Goal: Task Accomplishment & Management: Complete application form

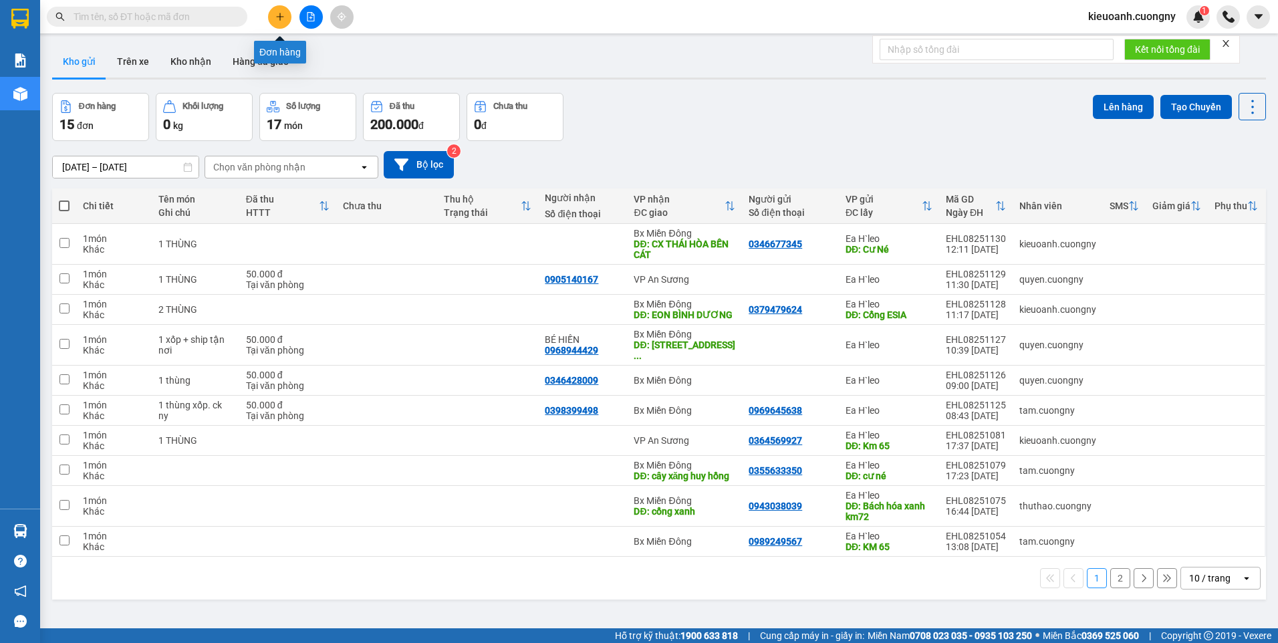
click at [279, 14] on icon "plus" at bounding box center [279, 16] width 9 height 9
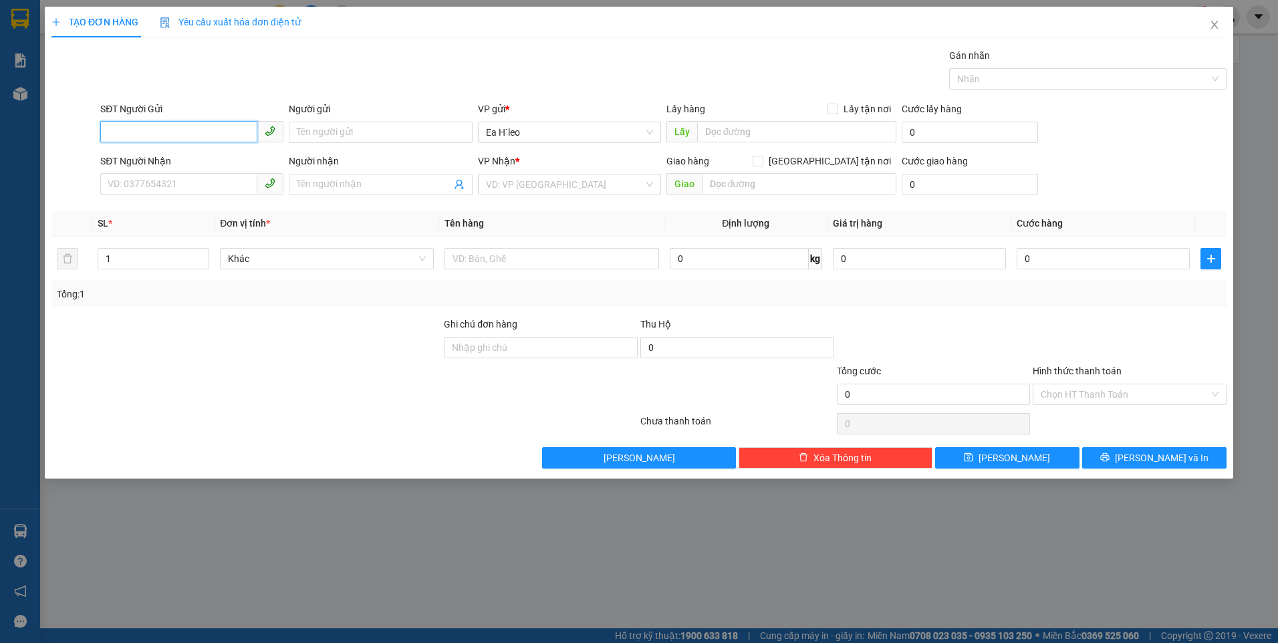
paste input "0945876458"
type input "0945876458"
click at [193, 178] on input "SĐT Người Nhận" at bounding box center [178, 183] width 157 height 21
paste input "0906751006"
type input "0906751006"
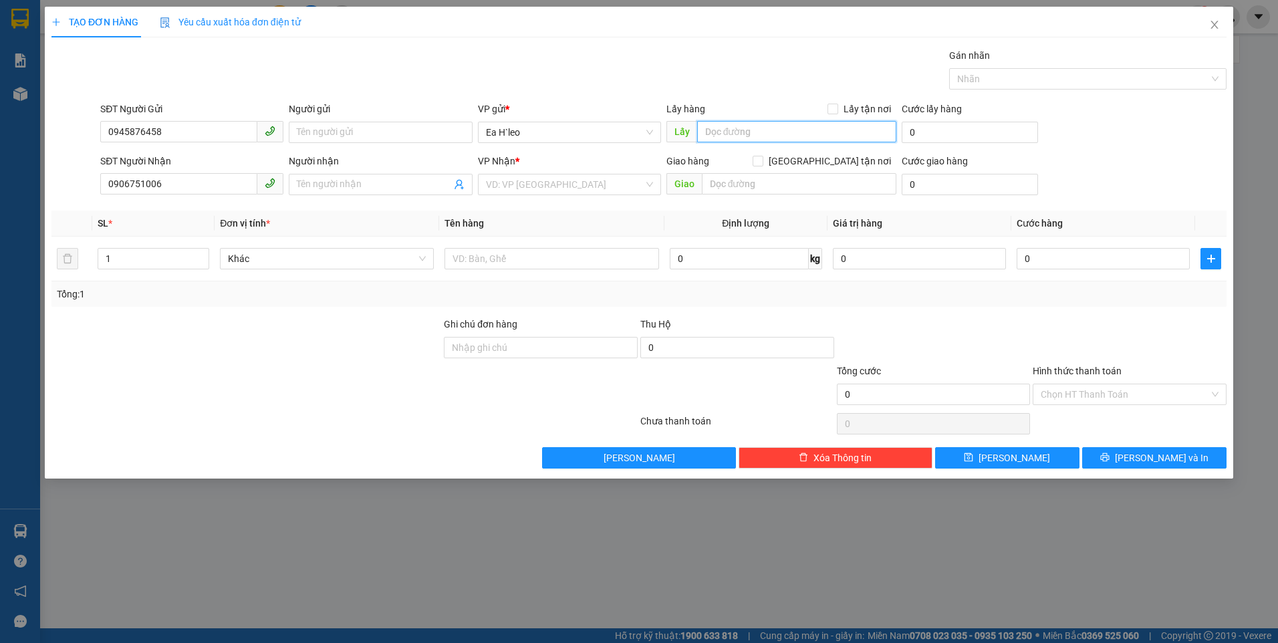
click at [738, 132] on input "text" at bounding box center [797, 131] width 200 height 21
type input "b"
type input "Buôn Hồ"
click at [598, 182] on input "search" at bounding box center [565, 185] width 158 height 20
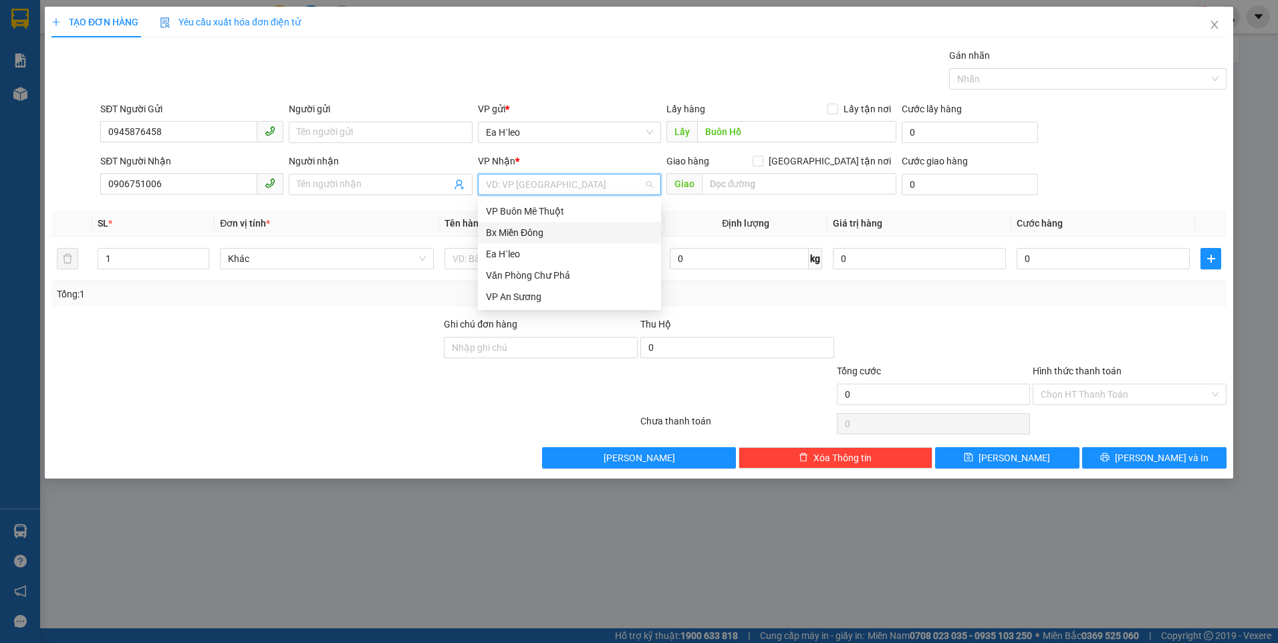
click at [585, 235] on div "Bx Miền Đông" at bounding box center [569, 232] width 167 height 15
click at [574, 231] on div "Bx Miền Đông" at bounding box center [569, 232] width 167 height 15
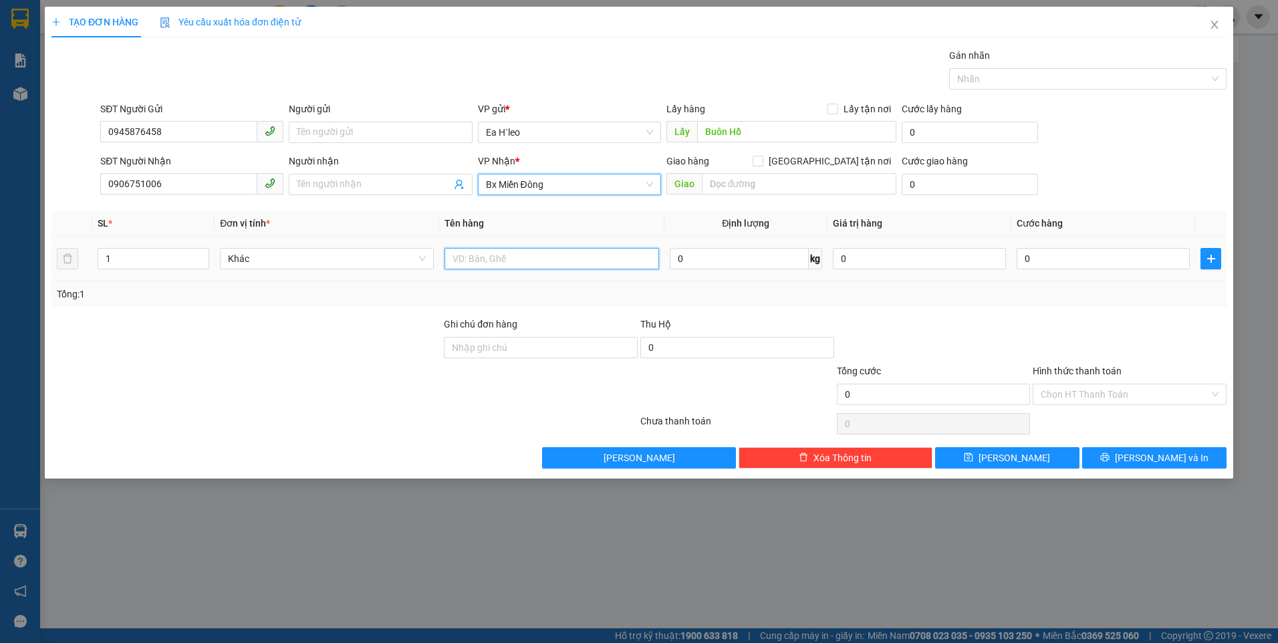
click at [504, 252] on input "text" at bounding box center [552, 258] width 214 height 21
type input "1"
click at [467, 255] on input "1 TẬ SẦU" at bounding box center [552, 258] width 214 height 21
type input "1 TẠ SẦU"
click at [162, 134] on input "0945876458" at bounding box center [178, 131] width 157 height 21
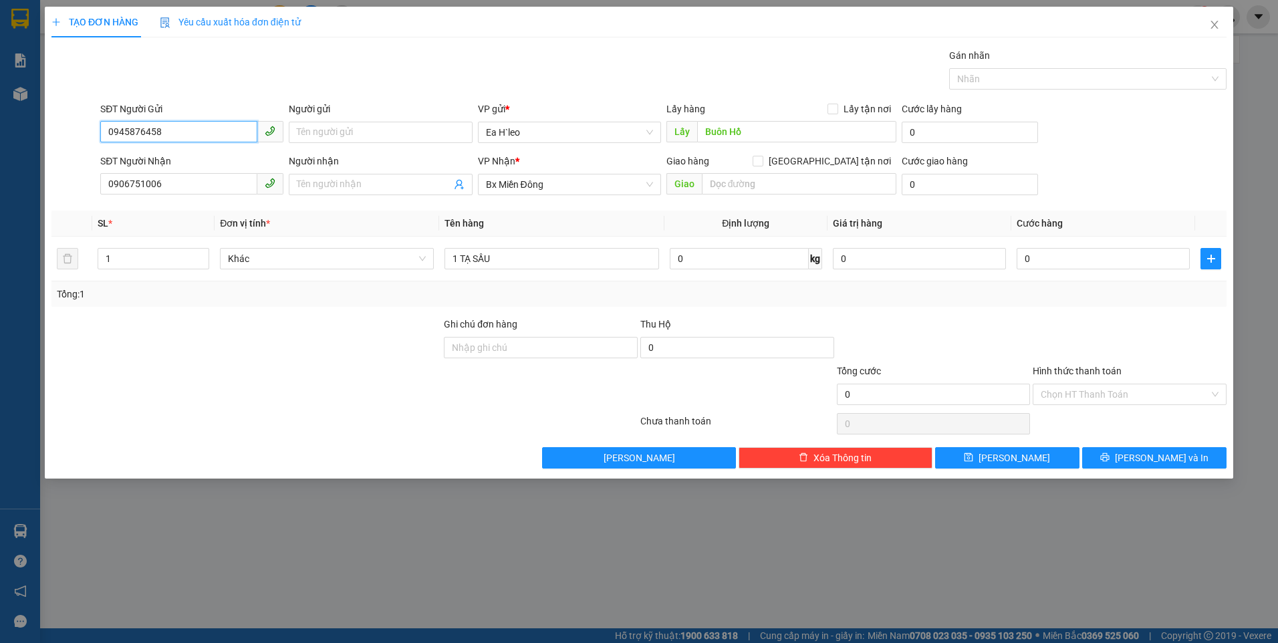
click at [162, 134] on input "0945876458" at bounding box center [178, 131] width 157 height 21
click at [88, 264] on tr "1 Khác 1 TẠ SẦU 0 kg 0 0" at bounding box center [639, 259] width 1176 height 45
type input "2"
drag, startPoint x: 138, startPoint y: 257, endPoint x: 94, endPoint y: 258, distance: 44.2
click at [94, 258] on td "2" at bounding box center [153, 259] width 122 height 45
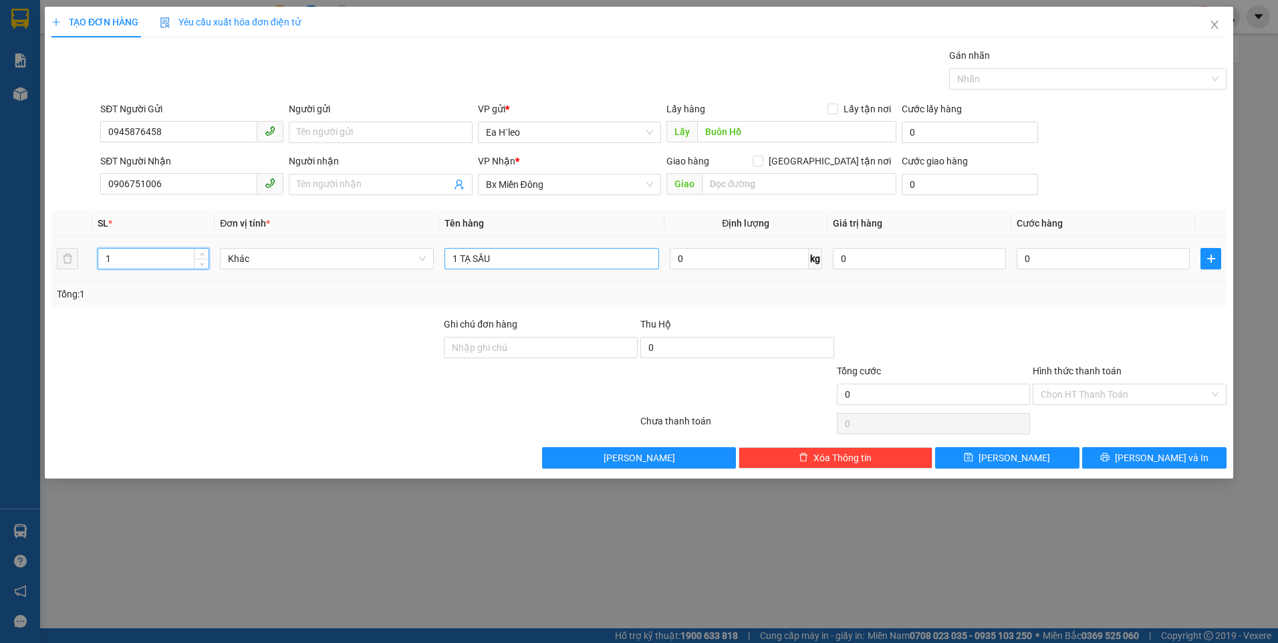
type input "1"
drag, startPoint x: 532, startPoint y: 264, endPoint x: 400, endPoint y: 264, distance: 132.4
click at [400, 264] on tr "1 Khác 1 TẠ SẦU 0 kg 0 0" at bounding box center [639, 259] width 1176 height 45
type input "2 THÙNG( 1 TẠ SẦU)"
click at [1024, 461] on button "[PERSON_NAME]" at bounding box center [1007, 457] width 144 height 21
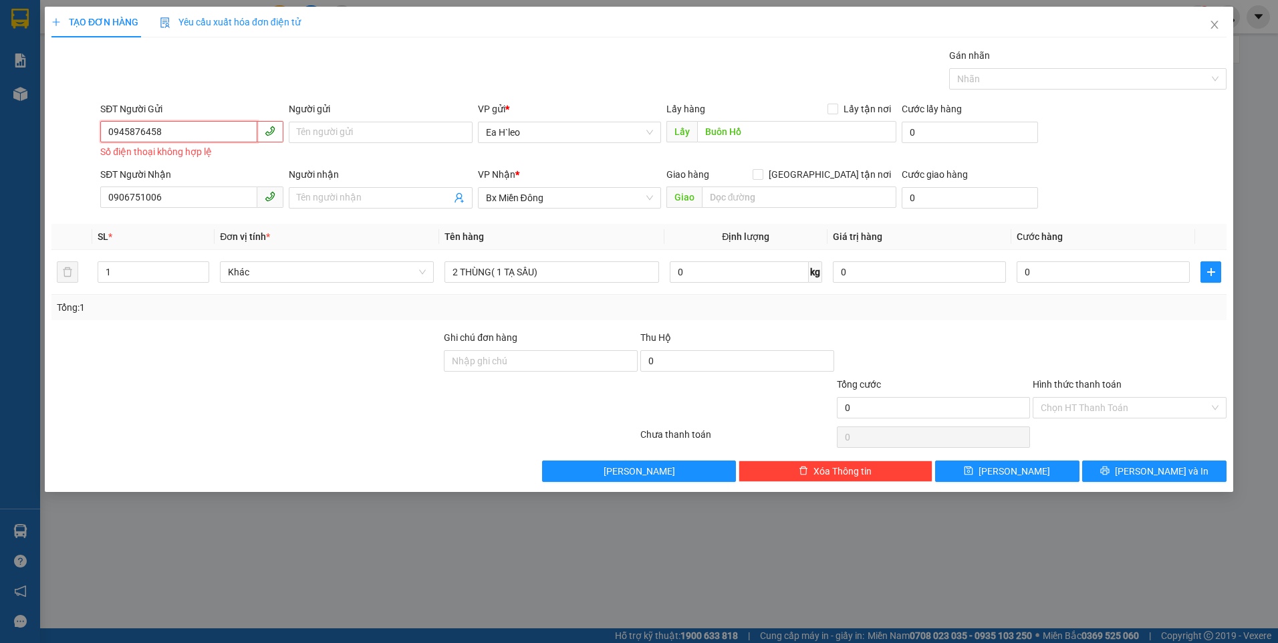
click at [194, 128] on input "0945876458" at bounding box center [178, 131] width 157 height 21
click at [132, 128] on input "0945876458" at bounding box center [178, 131] width 157 height 21
click at [148, 128] on input "0945876458" at bounding box center [178, 131] width 157 height 21
click at [183, 134] on input "0945876458" at bounding box center [178, 131] width 157 height 21
click at [1015, 473] on span "[PERSON_NAME]" at bounding box center [1015, 471] width 72 height 15
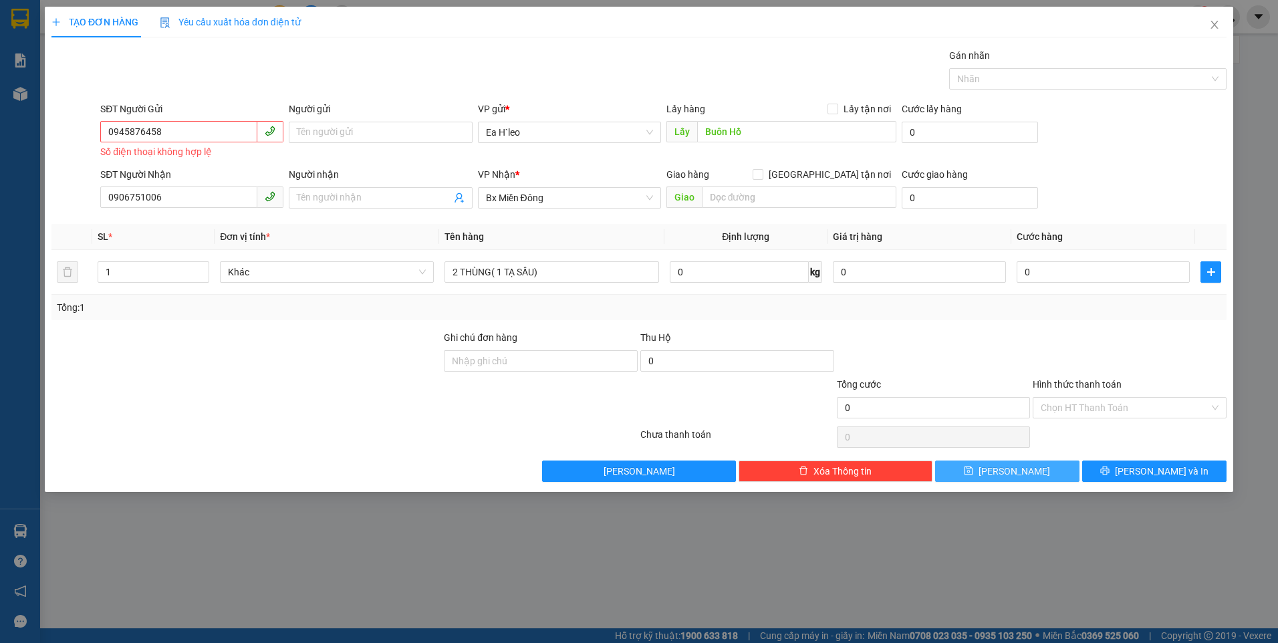
click at [1015, 473] on span "[PERSON_NAME]" at bounding box center [1015, 471] width 72 height 15
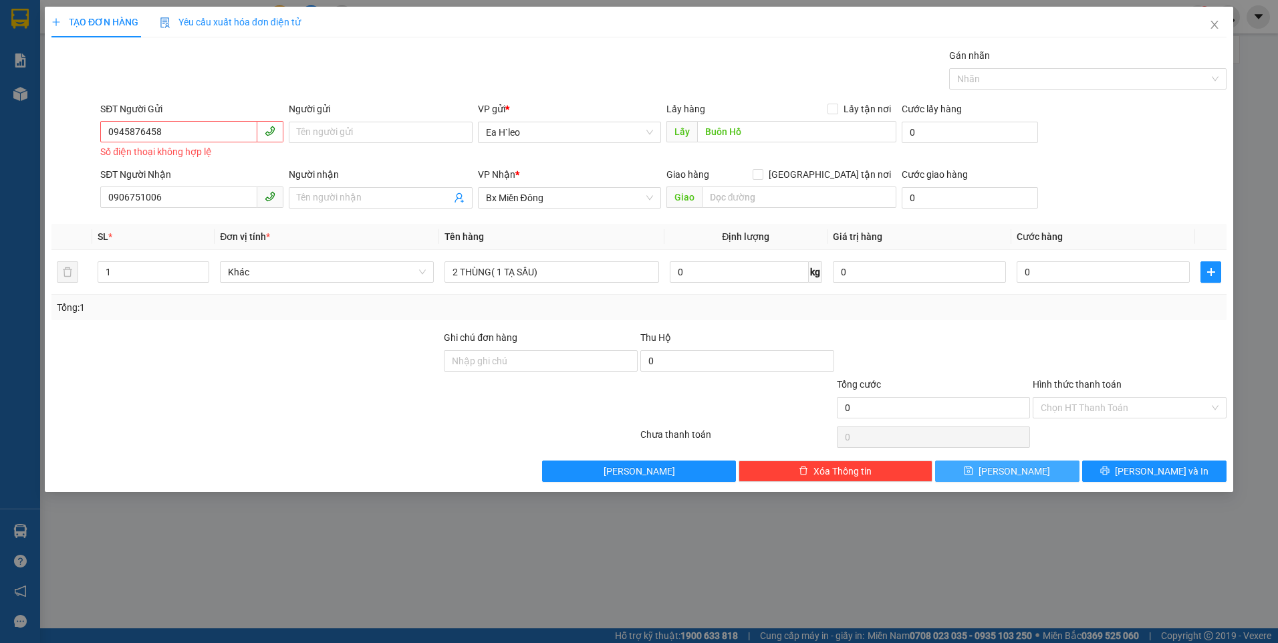
click at [1015, 473] on span "[PERSON_NAME]" at bounding box center [1015, 471] width 72 height 15
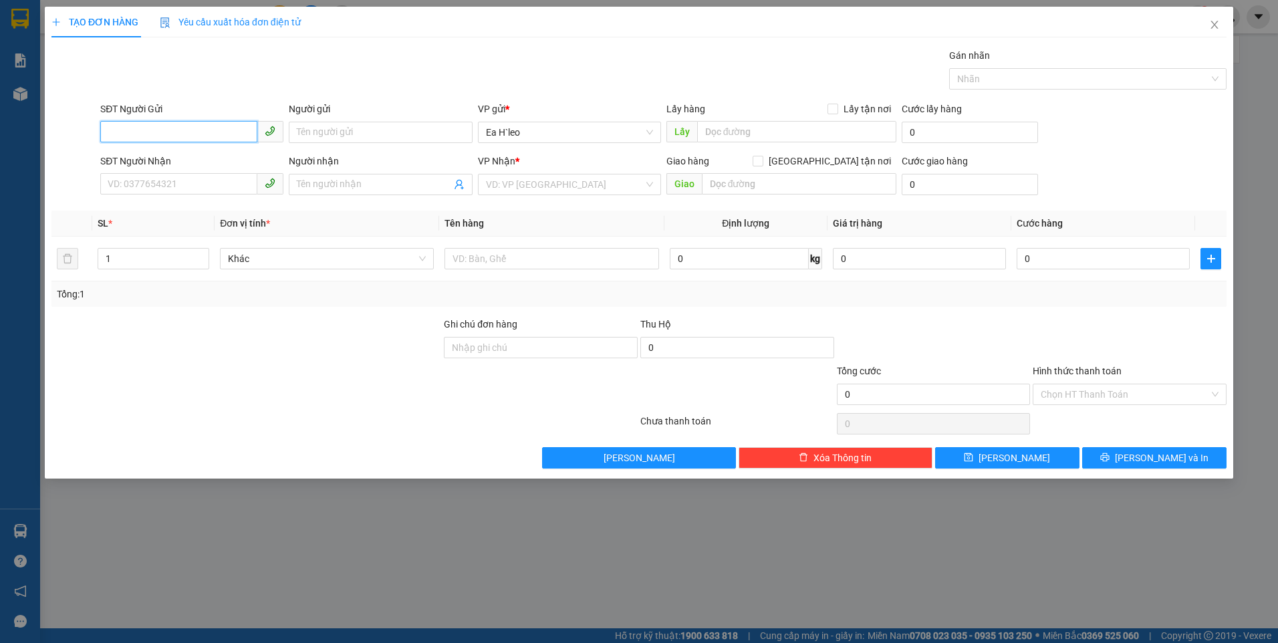
paste input "0945876458"
type input "0945876458"
click at [736, 128] on input "text" at bounding box center [797, 131] width 200 height 21
type input "BUÔN HỒ"
click at [617, 193] on input "search" at bounding box center [565, 185] width 158 height 20
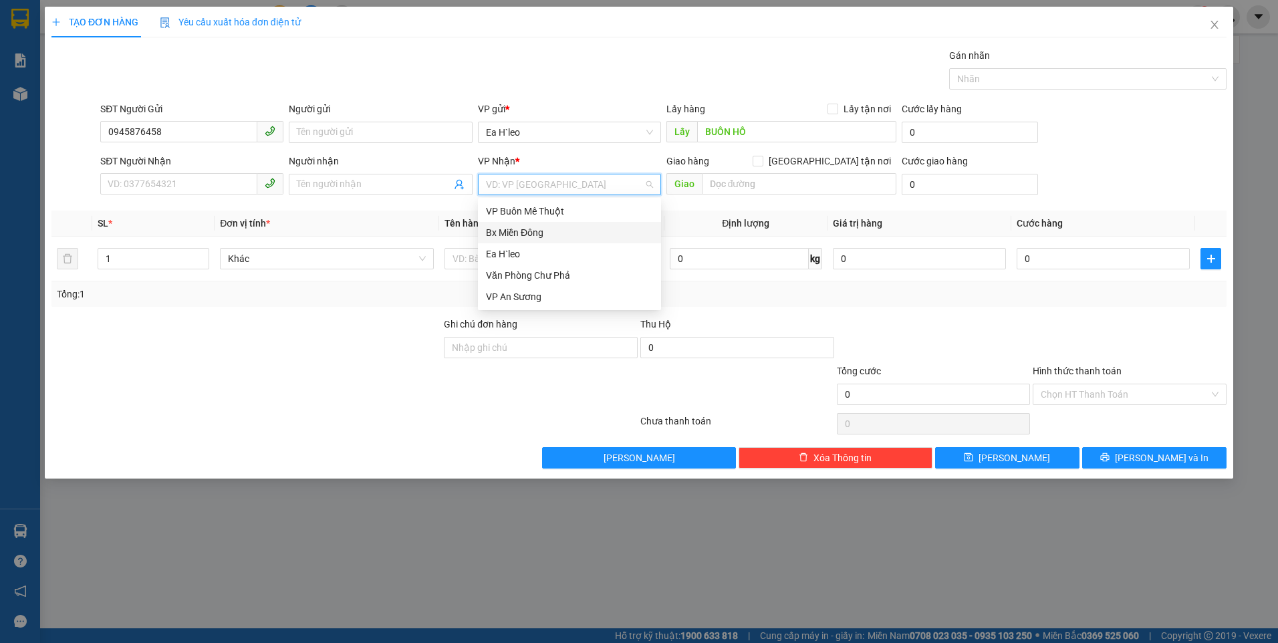
click at [600, 240] on div "Bx Miền Đông" at bounding box center [569, 232] width 183 height 21
click at [576, 270] on div at bounding box center [552, 258] width 214 height 27
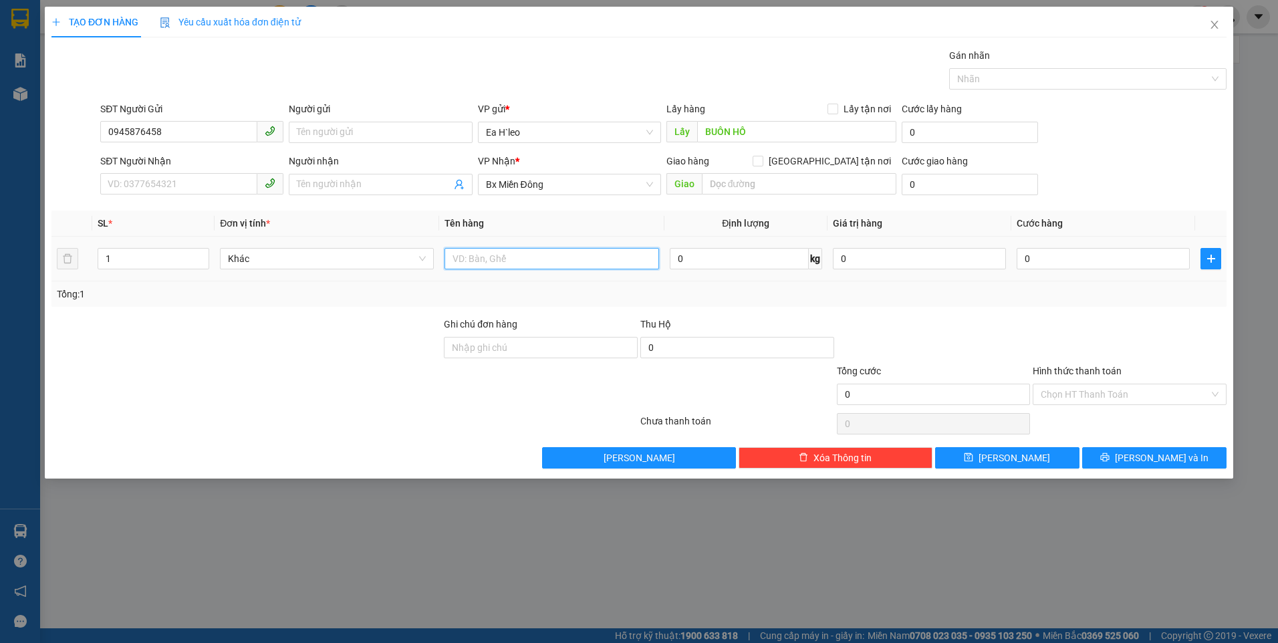
click at [576, 267] on input "text" at bounding box center [552, 258] width 214 height 21
type input "2 THÙNG ( 1 TẠ SẦU)"
click at [175, 178] on input "SĐT Người Nhận" at bounding box center [178, 183] width 157 height 21
paste input "0906751006"
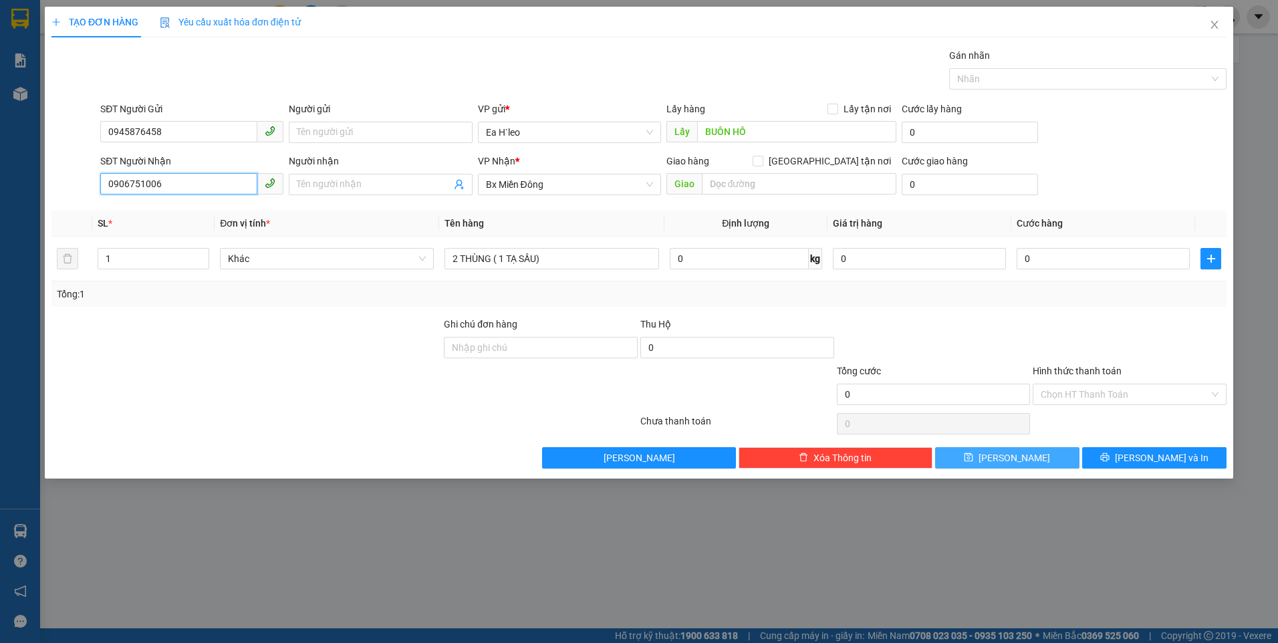
type input "0906751006"
click at [1041, 451] on button "[PERSON_NAME]" at bounding box center [1007, 457] width 144 height 21
